Goal: Find contact information: Find contact information

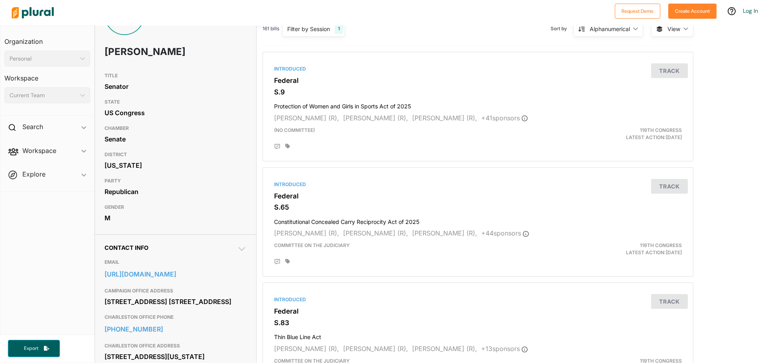
scroll to position [120, 0]
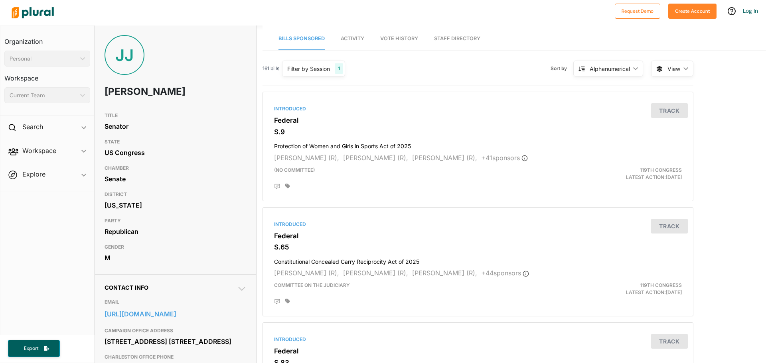
scroll to position [120, 0]
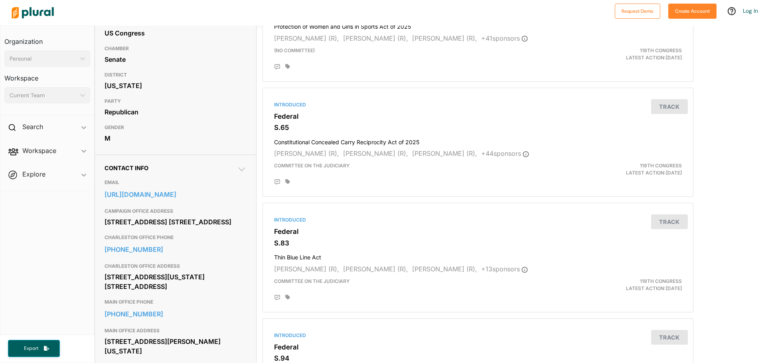
drag, startPoint x: 103, startPoint y: 182, endPoint x: 206, endPoint y: 307, distance: 161.6
click at [205, 307] on div "Contact Info EMAIL [URL][DOMAIN_NAME] CAMPAIGN OFFICE ADDRESS [STREET_ADDRESS] …" at bounding box center [175, 298] width 161 height 286
click at [234, 231] on div "CAMPAIGN OFFICE ADDRESS [STREET_ADDRESS] [STREET_ADDRESS]" at bounding box center [176, 217] width 142 height 26
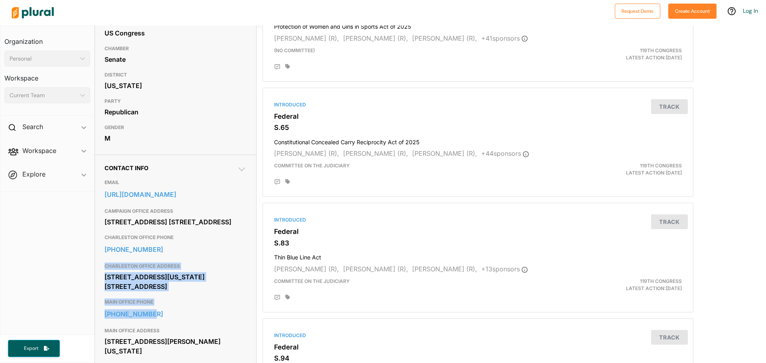
drag, startPoint x: 103, startPoint y: 284, endPoint x: 205, endPoint y: 318, distance: 108.2
click at [191, 335] on div "Contact Info EMAIL [URL][DOMAIN_NAME] CAMPAIGN OFFICE ADDRESS [STREET_ADDRESS] …" at bounding box center [175, 298] width 161 height 286
click at [235, 293] on div "[STREET_ADDRESS][US_STATE] [STREET_ADDRESS]" at bounding box center [176, 282] width 142 height 22
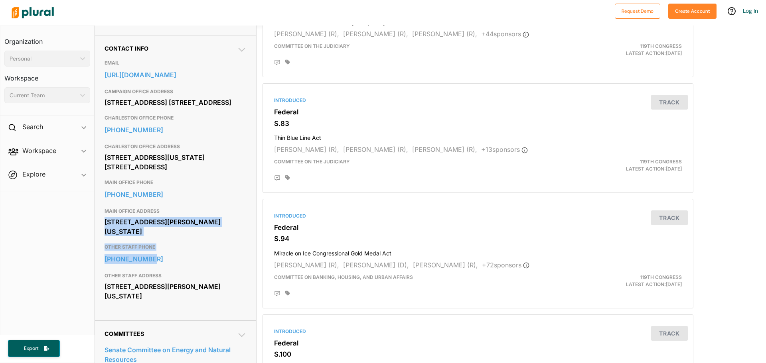
drag, startPoint x: 104, startPoint y: 236, endPoint x: 182, endPoint y: 280, distance: 89.5
click at [182, 280] on div "Contact Info EMAIL [URL][DOMAIN_NAME] CAMPAIGN OFFICE ADDRESS [STREET_ADDRESS] …" at bounding box center [175, 178] width 161 height 286
copy div "[STREET_ADDRESS][PERSON_NAME][US_STATE] STAFF PHONE [PHONE_NUMBER]"
